Goal: Navigation & Orientation: Understand site structure

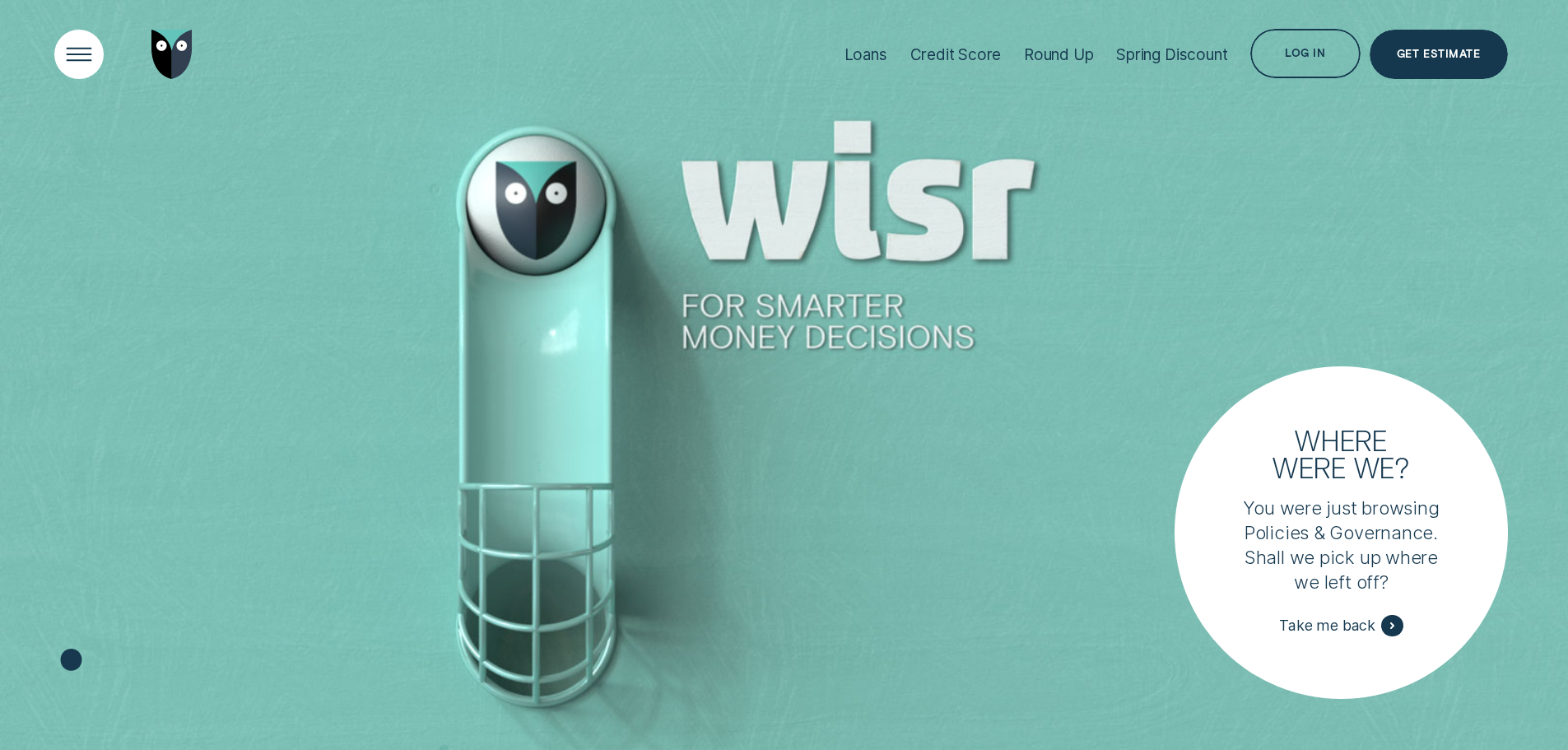
click at [75, 60] on div "Open Menu" at bounding box center [79, 55] width 70 height 70
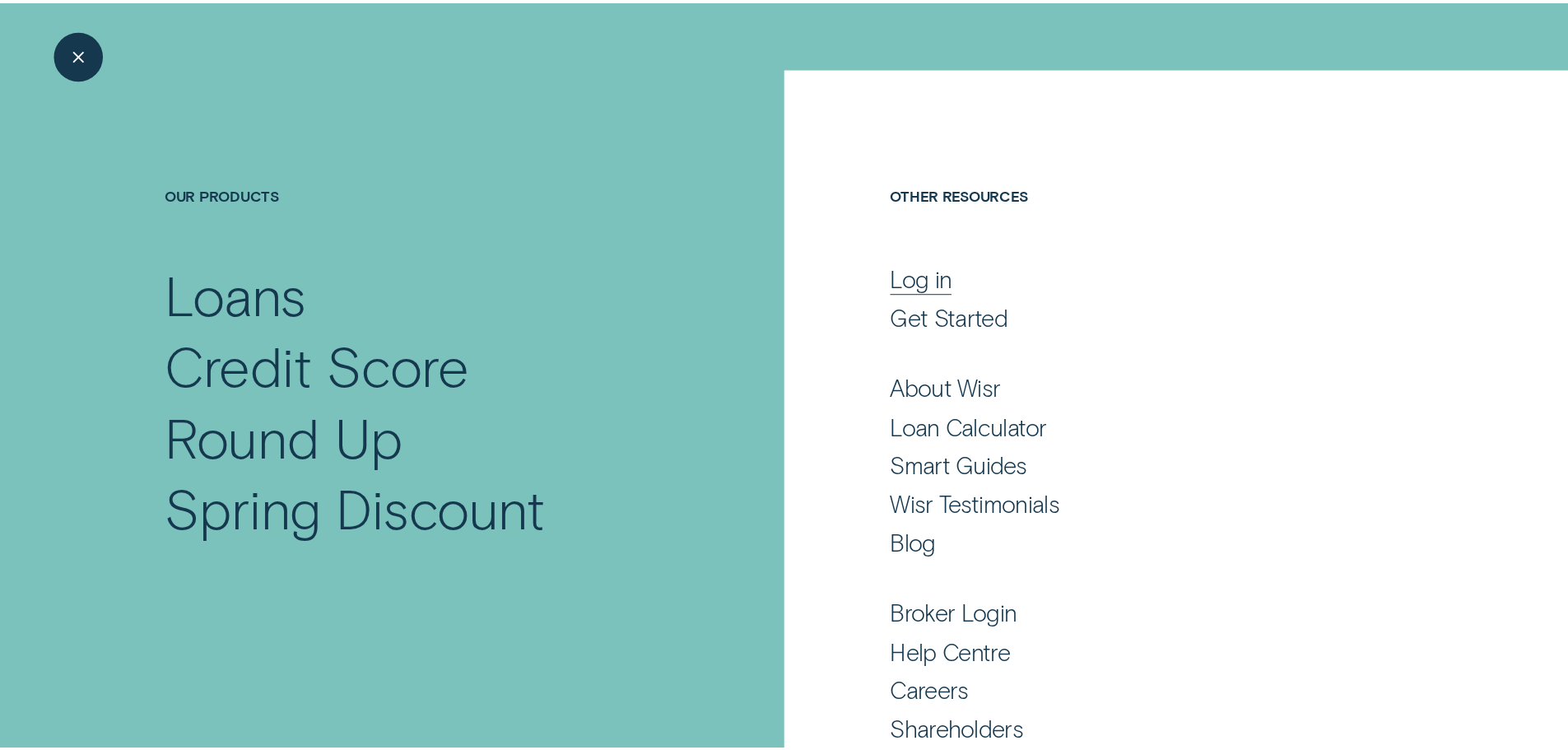
scroll to position [82, 0]
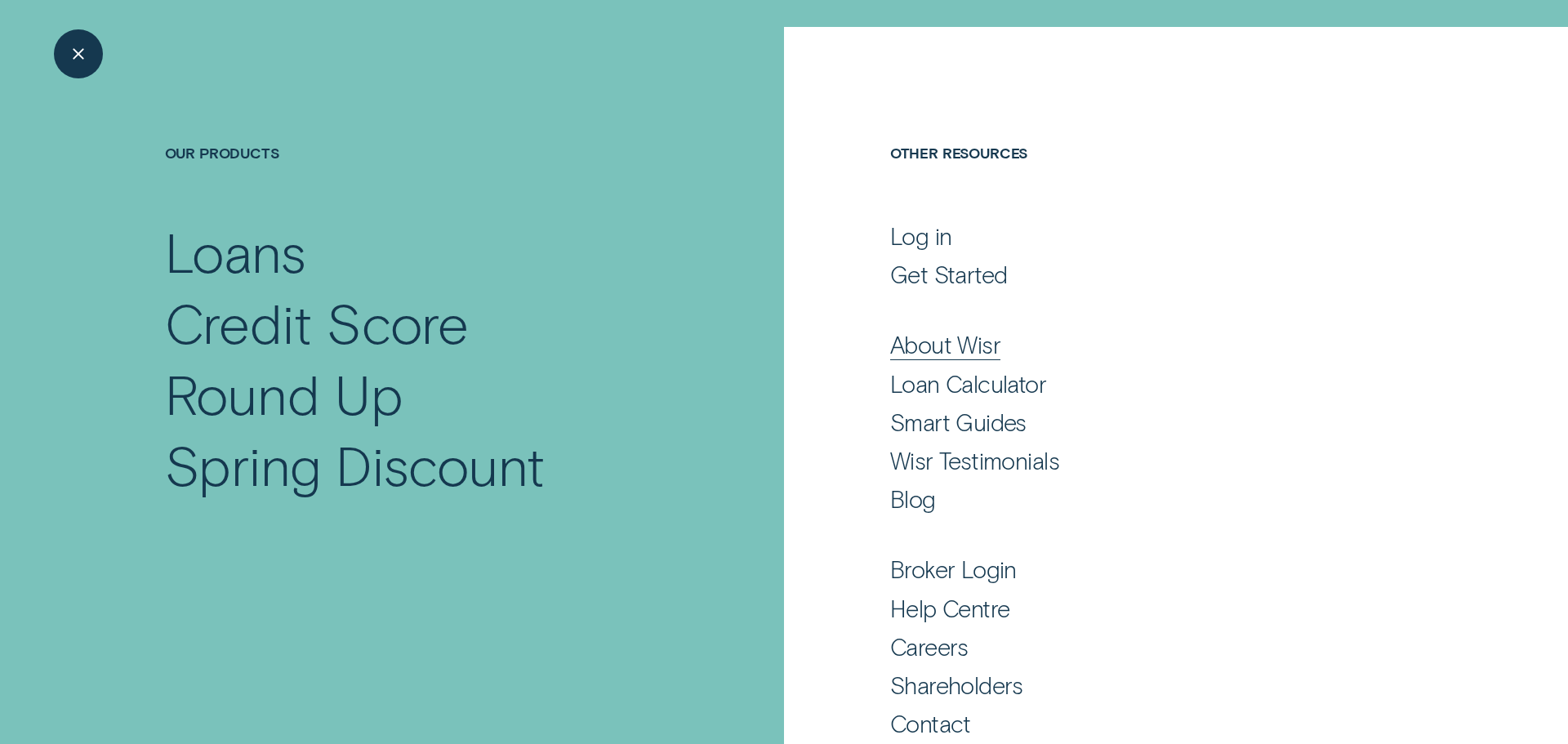
click at [964, 349] on div "About Wisr" at bounding box center [944, 344] width 110 height 29
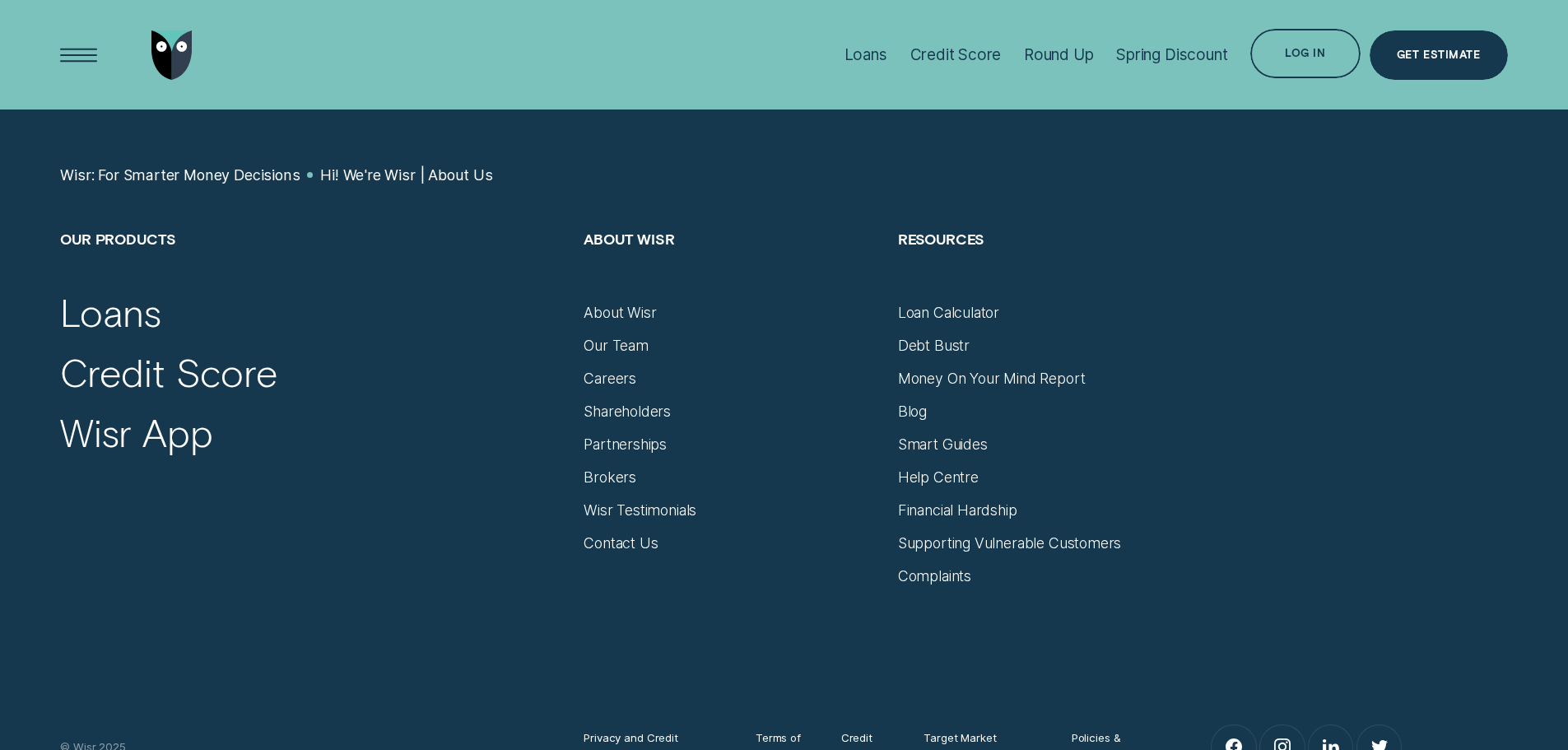
scroll to position [10910, 0]
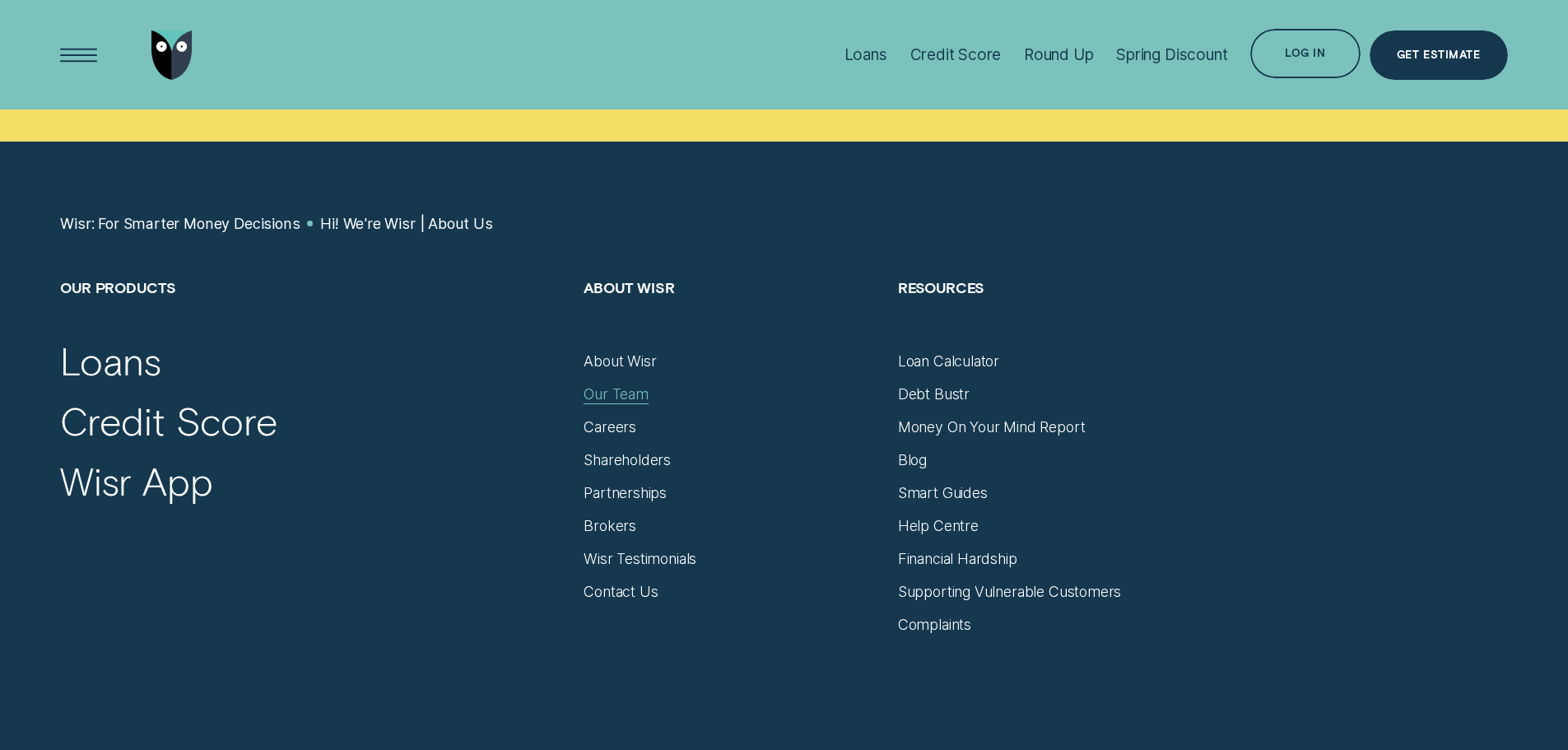
click at [604, 386] on div "Our Team" at bounding box center [615, 395] width 65 height 18
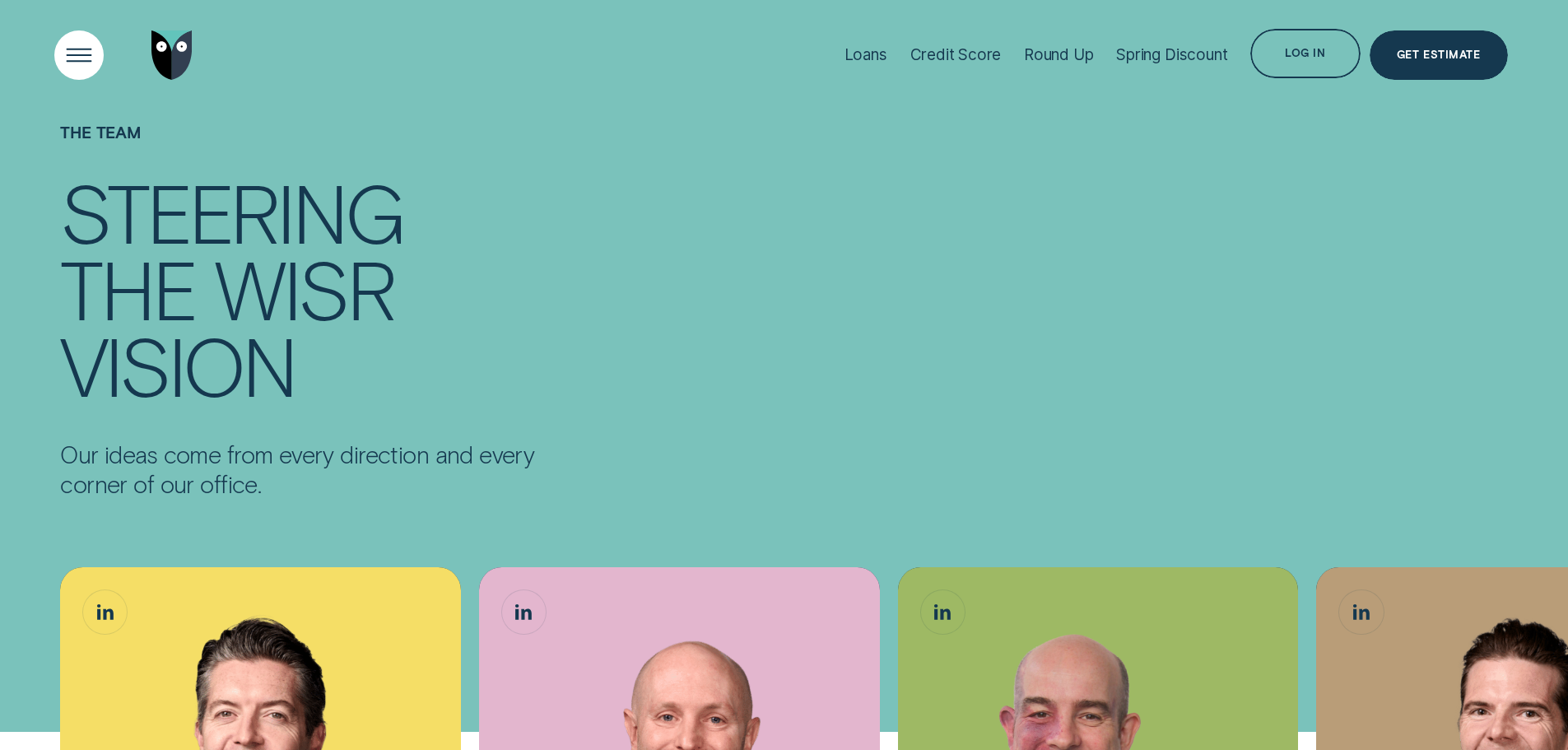
click at [76, 56] on div "Open Menu" at bounding box center [79, 55] width 70 height 70
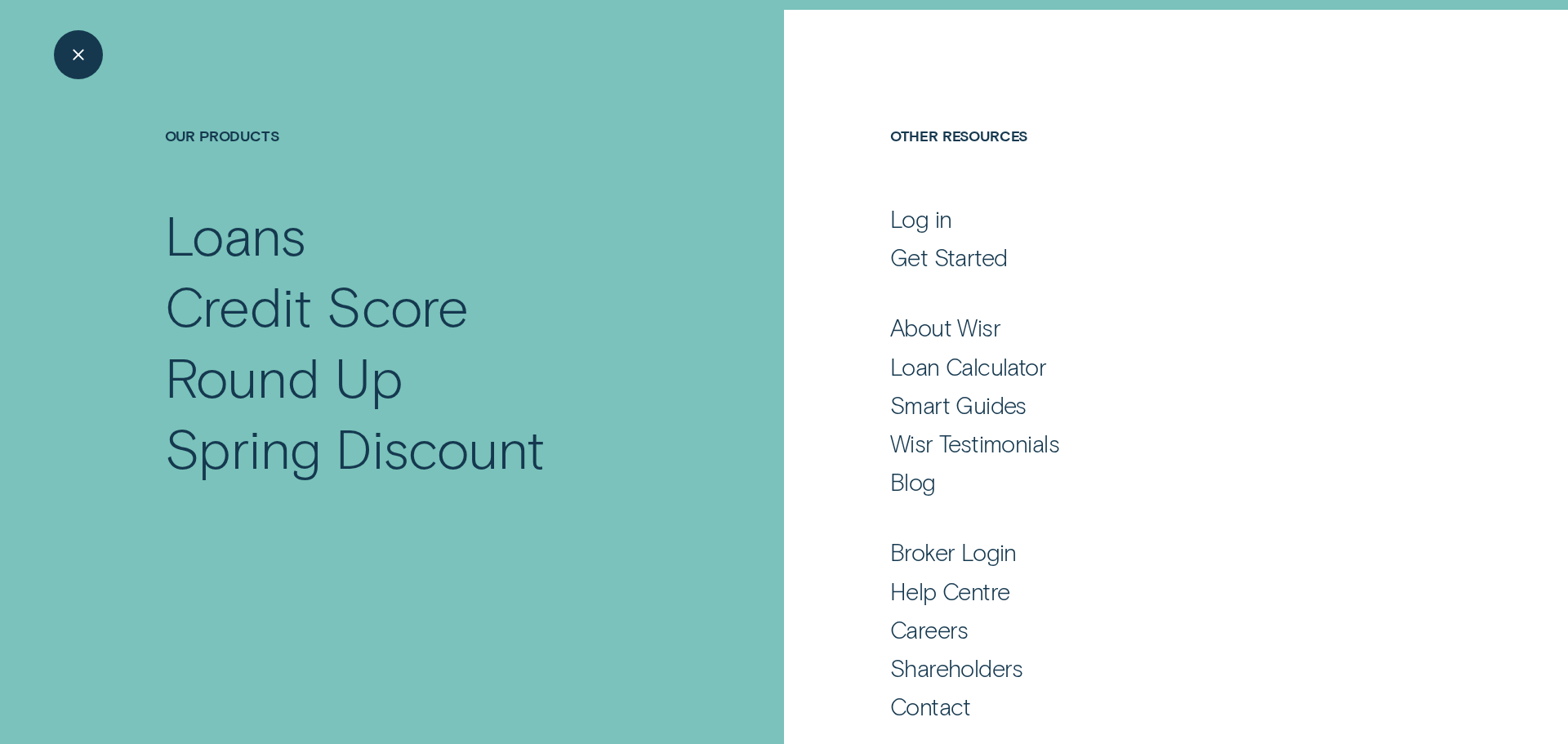
scroll to position [108, 0]
